Goal: Navigation & Orientation: Find specific page/section

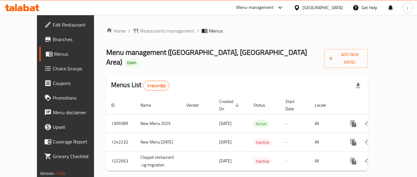
click at [259, 5] on div "Menu-management" at bounding box center [255, 7] width 38 height 7
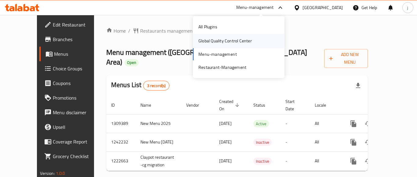
click at [211, 44] on div "Global Quality Control Center" at bounding box center [224, 41] width 53 height 7
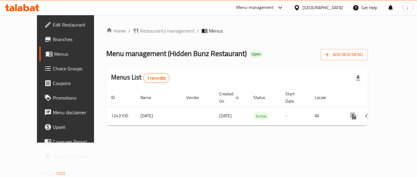
click at [275, 9] on div at bounding box center [279, 7] width 10 height 7
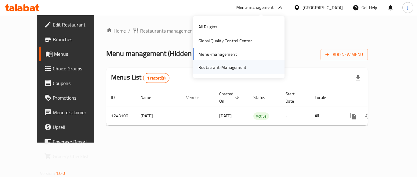
drag, startPoint x: 246, startPoint y: 51, endPoint x: 234, endPoint y: 63, distance: 17.3
click at [247, 51] on div "All Plugins Global Quality Control Center Menu-management Restaurant-Management" at bounding box center [239, 47] width 92 height 55
click at [230, 68] on div "Restaurant-Management" at bounding box center [222, 67] width 48 height 7
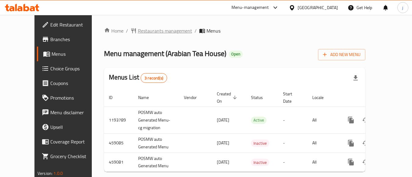
click at [156, 29] on span "Restaurants management" at bounding box center [165, 30] width 54 height 7
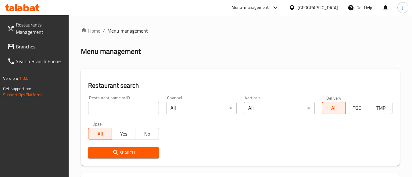
click at [122, 107] on input "search" at bounding box center [123, 108] width 70 height 12
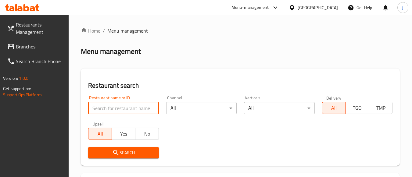
paste input "21699"
type input "21699"
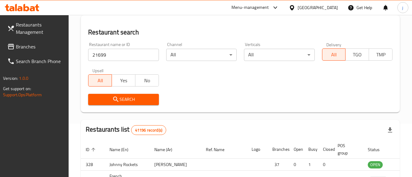
scroll to position [122, 0]
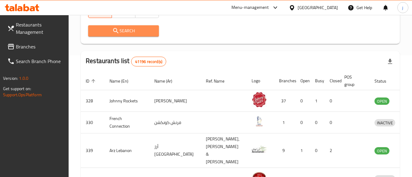
click at [136, 31] on span "Search" at bounding box center [123, 31] width 61 height 8
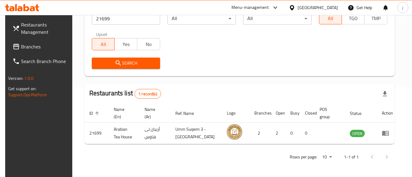
scroll to position [90, 0]
click at [250, 8] on div "Menu-management" at bounding box center [251, 7] width 38 height 7
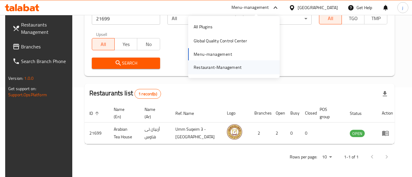
click at [229, 62] on div "Restaurant-Management" at bounding box center [218, 67] width 58 height 14
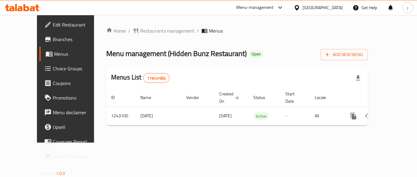
click at [260, 10] on div "Menu-management" at bounding box center [255, 7] width 38 height 7
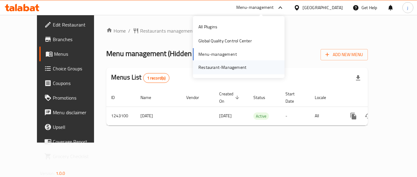
click at [225, 66] on div "Restaurant-Management" at bounding box center [222, 67] width 48 height 7
